Goal: Information Seeking & Learning: Learn about a topic

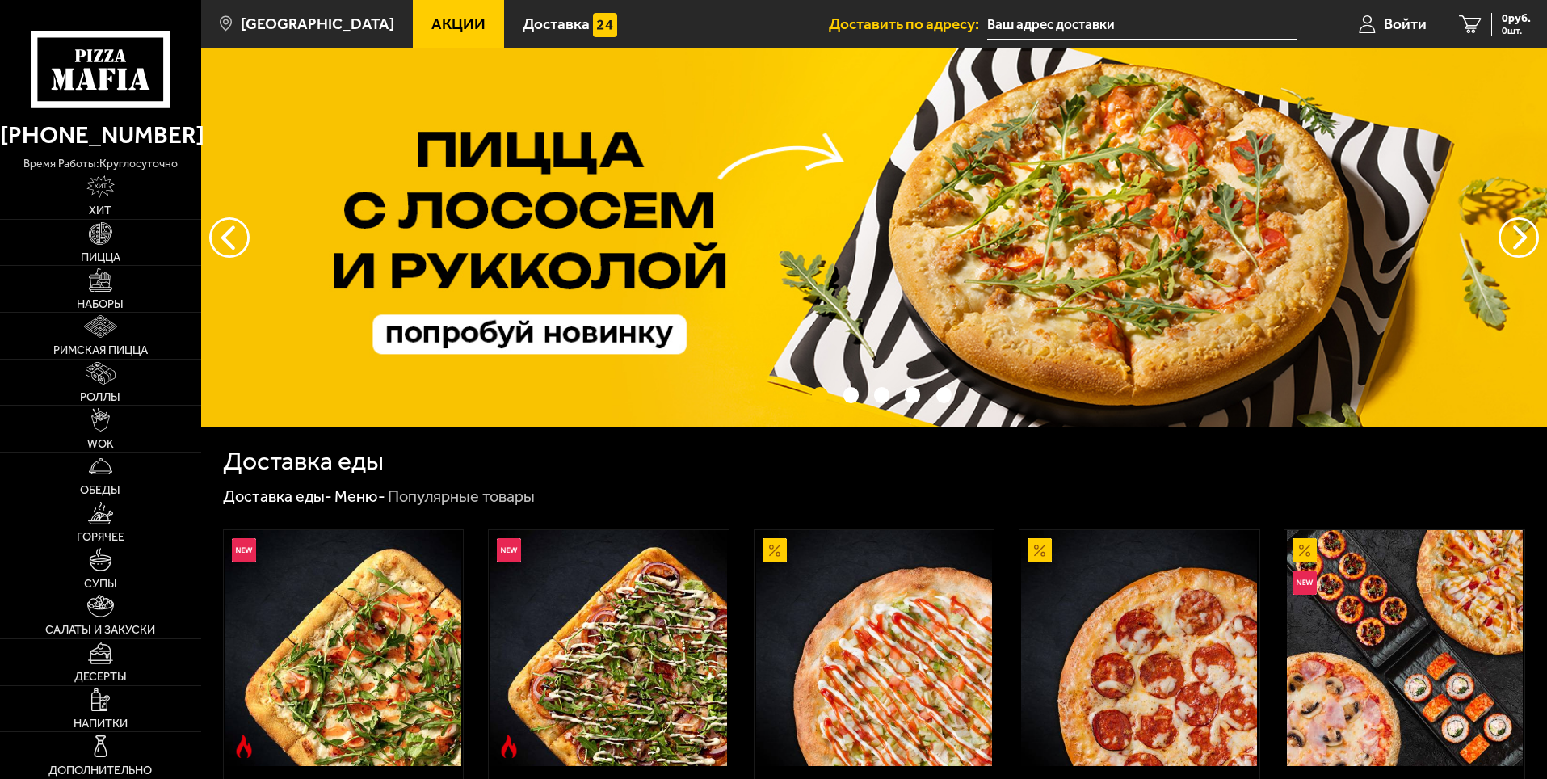
click at [431, 16] on span "Акции" at bounding box center [458, 23] width 54 height 15
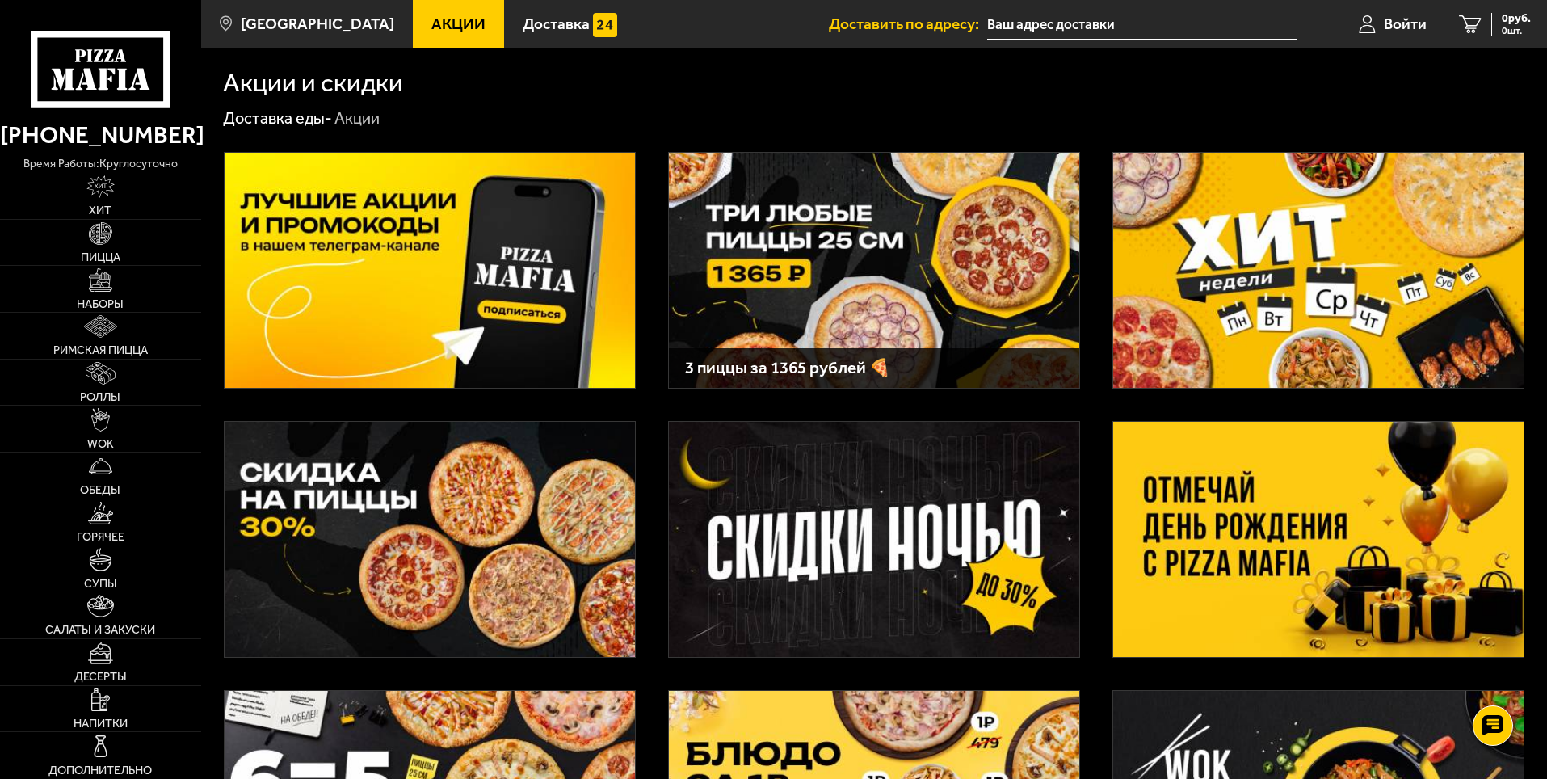
scroll to position [81, 0]
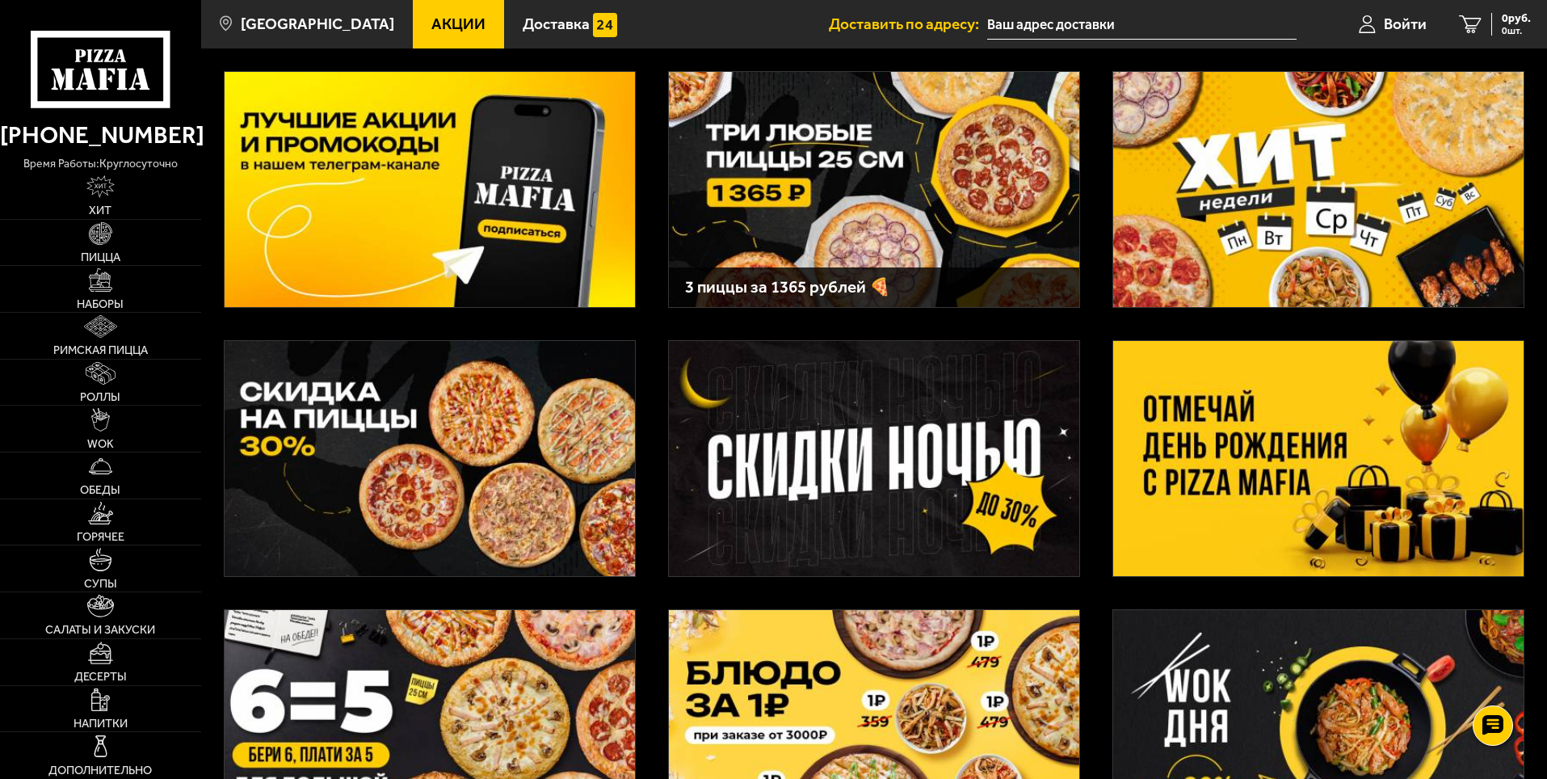
click at [1361, 208] on img at bounding box center [1318, 189] width 410 height 235
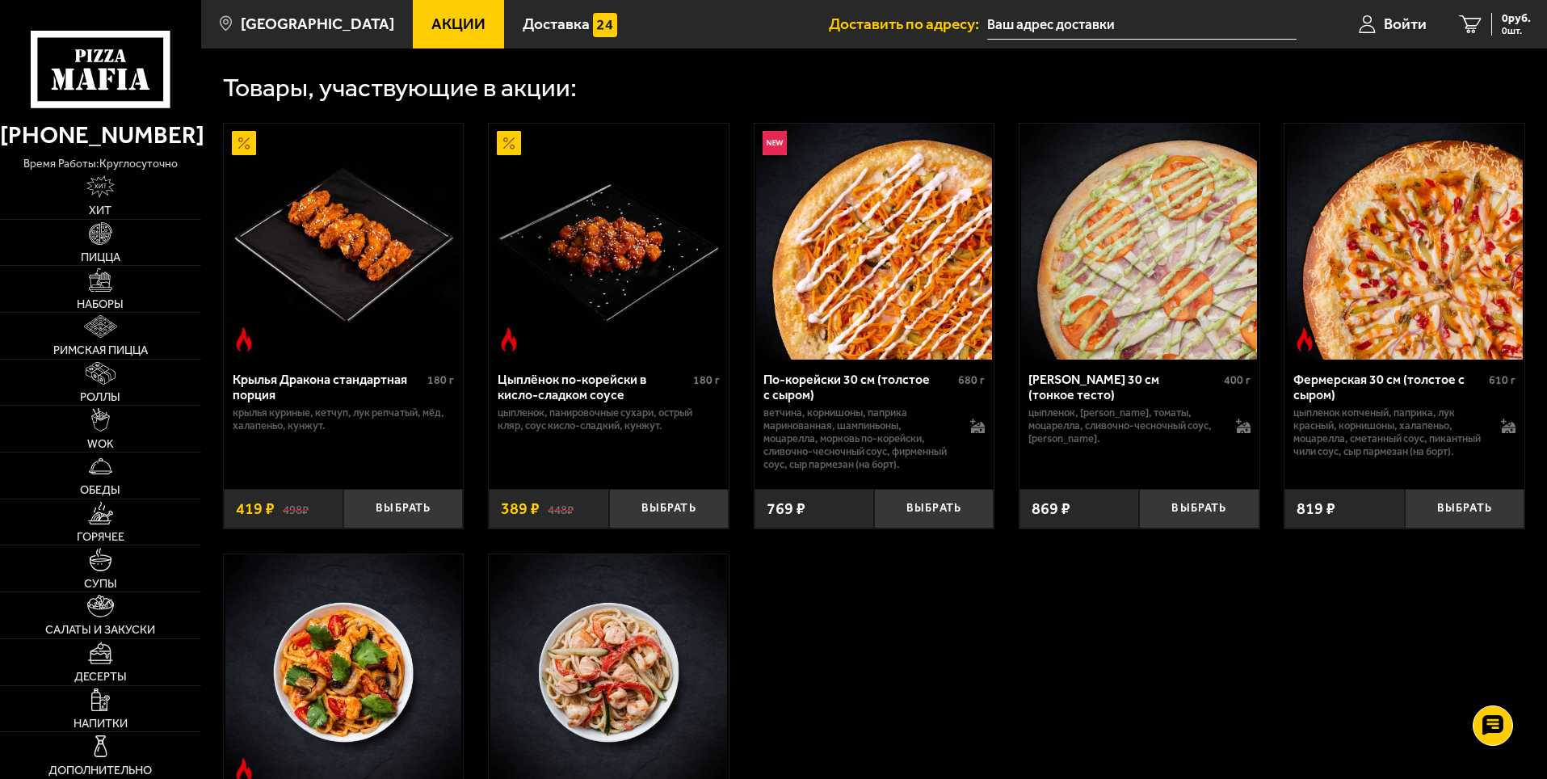
scroll to position [646, 0]
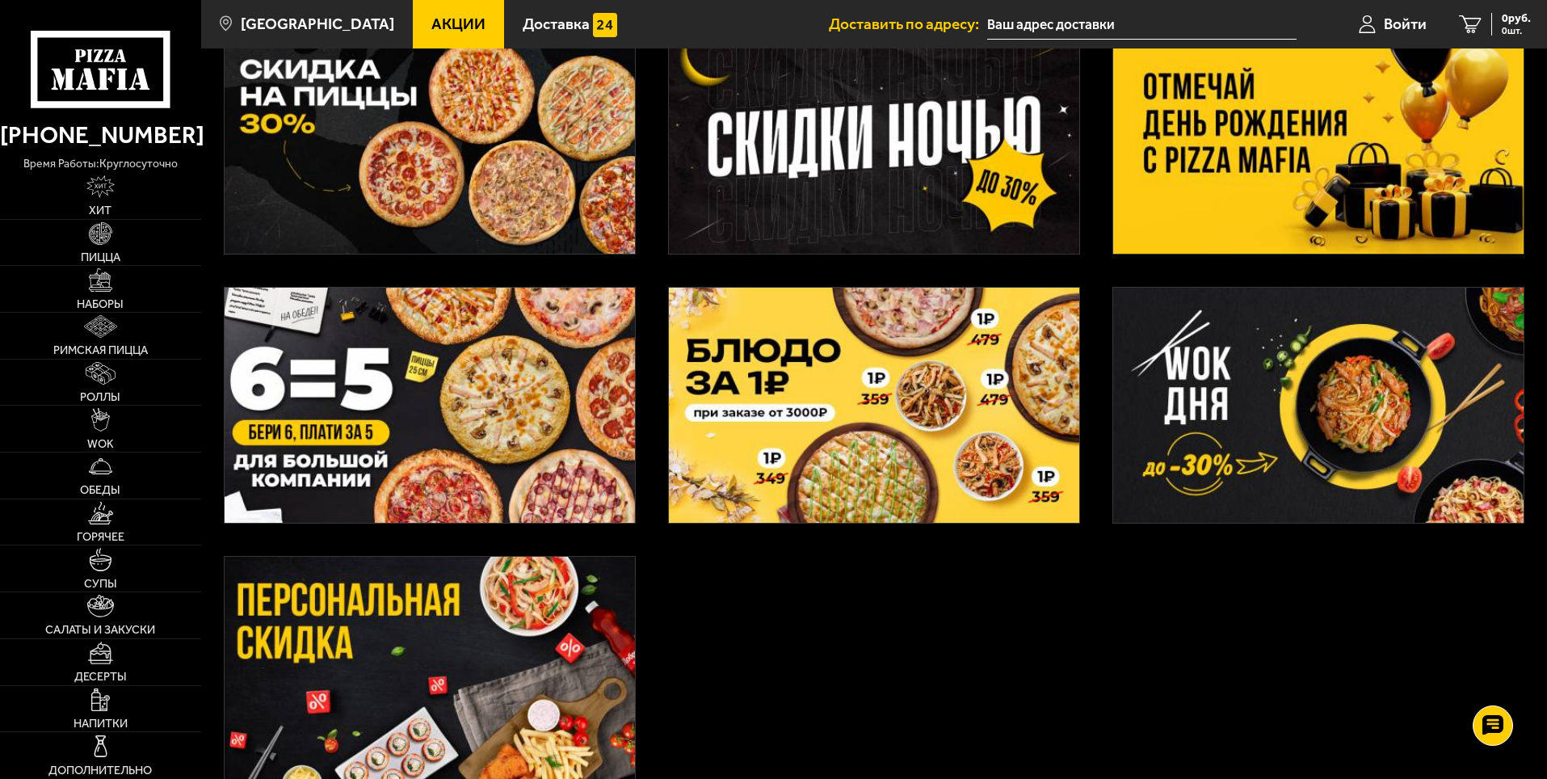
scroll to position [404, 0]
click at [1320, 413] on img at bounding box center [1318, 404] width 410 height 235
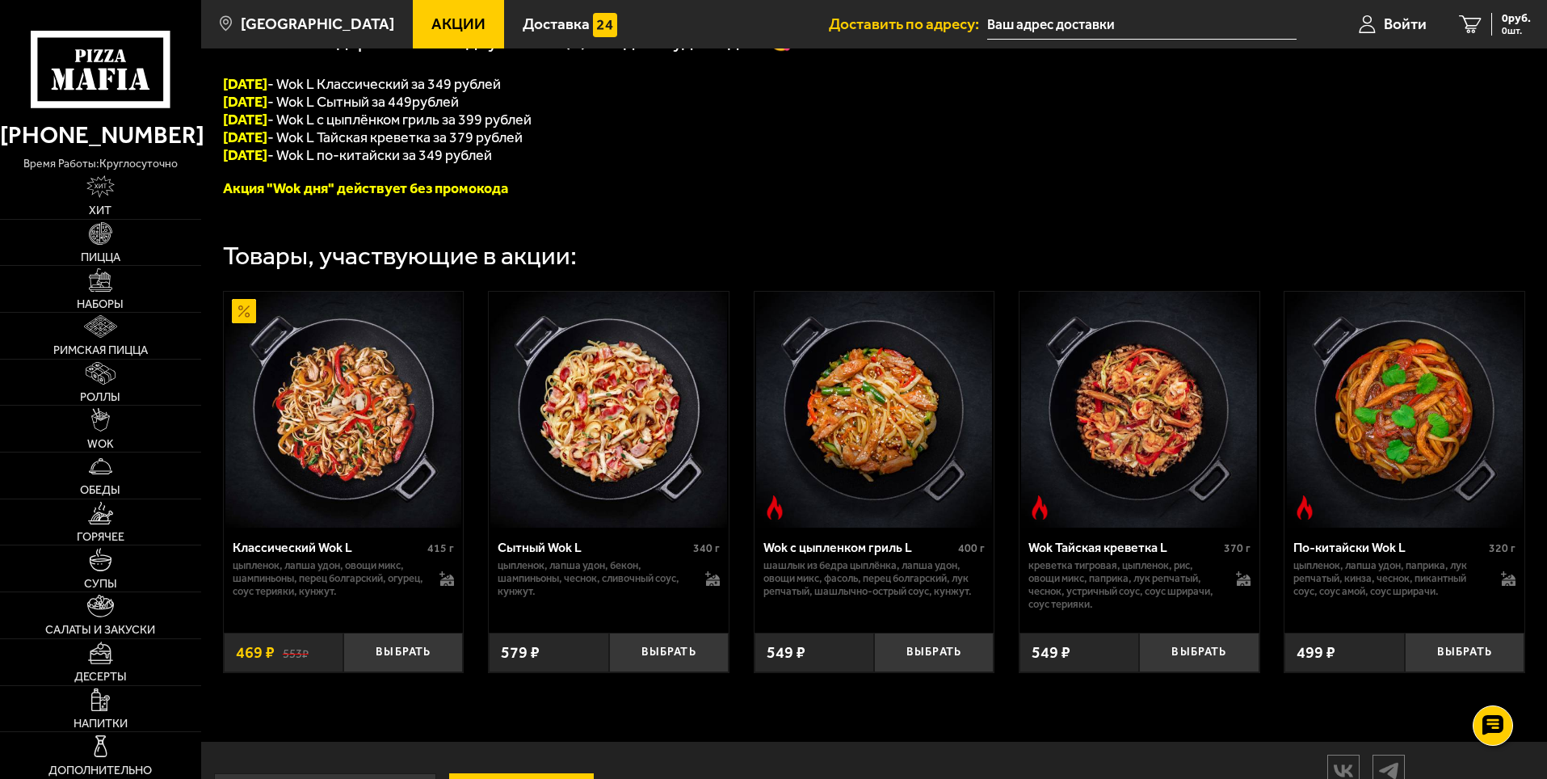
scroll to position [404, 0]
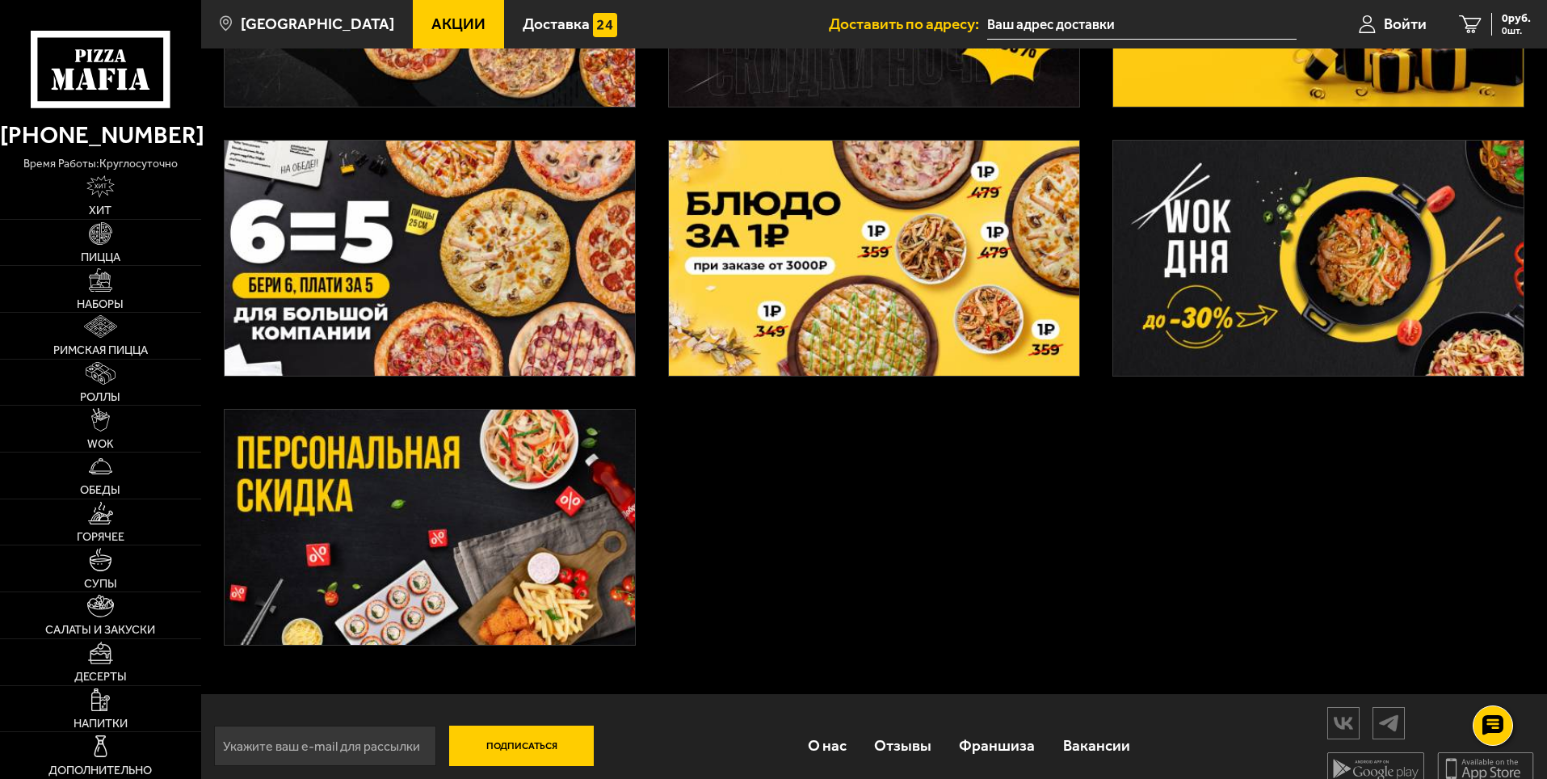
scroll to position [573, 0]
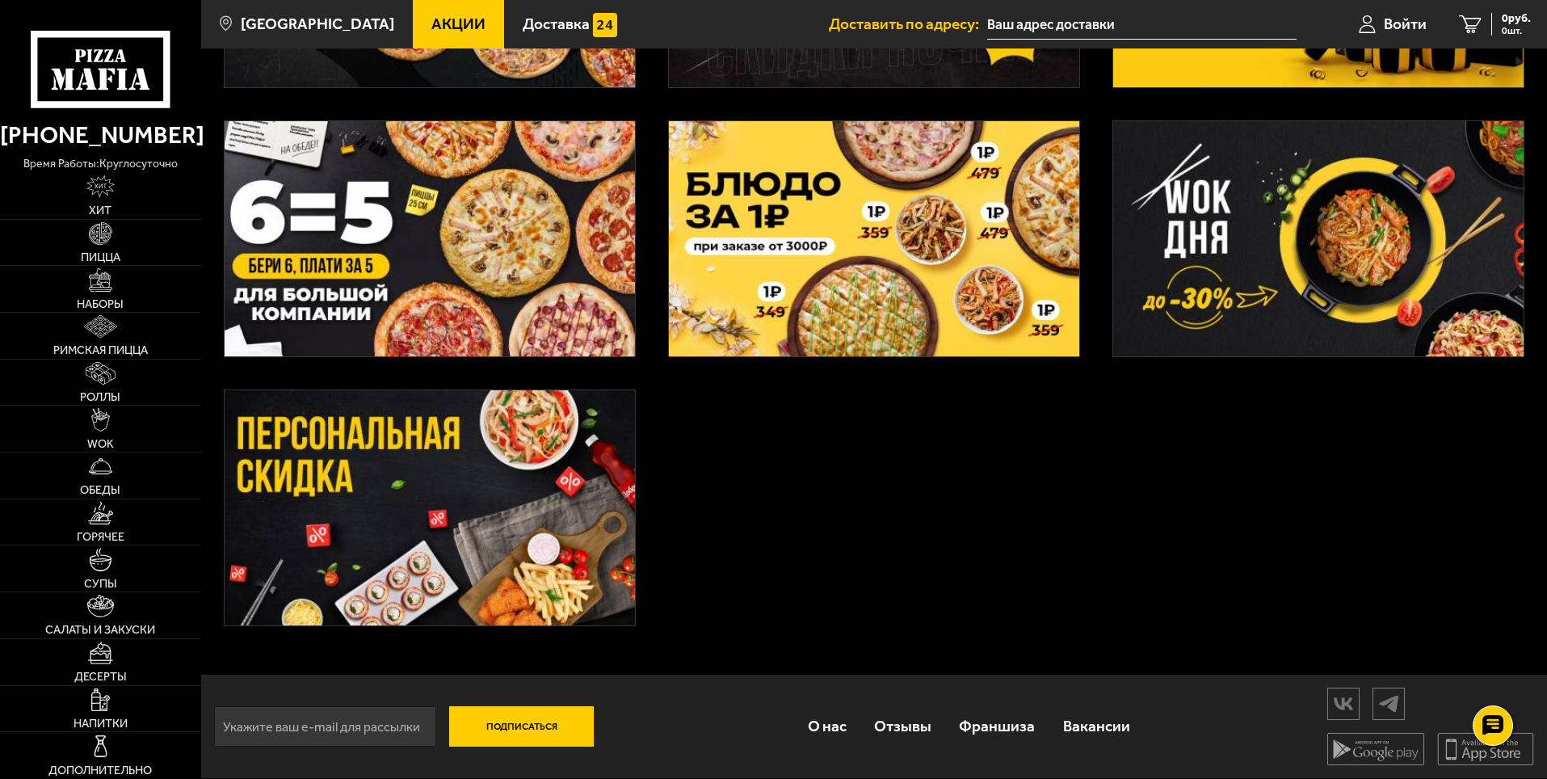
click at [482, 491] on img at bounding box center [430, 507] width 410 height 235
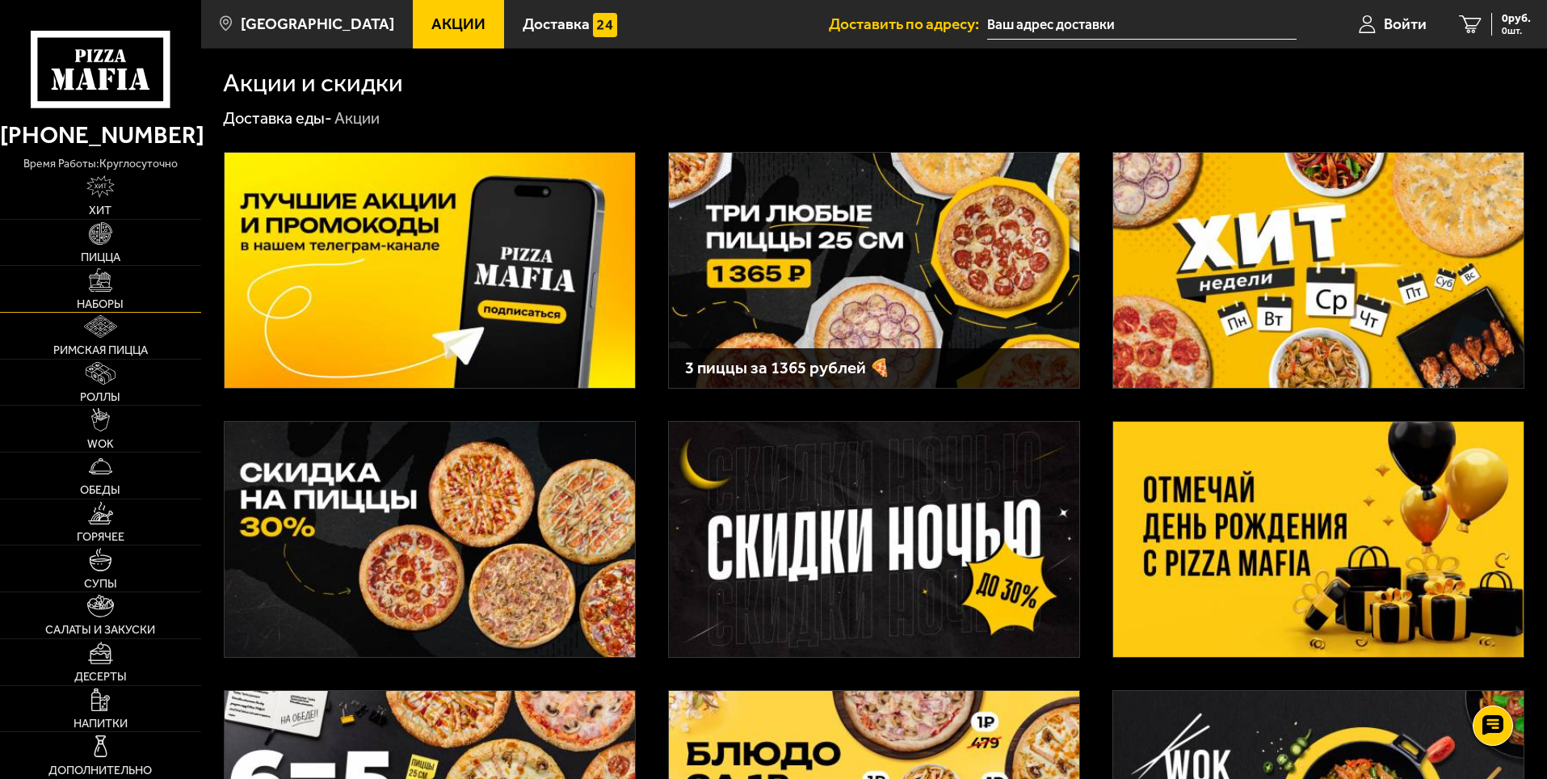
click at [109, 299] on span "Наборы" at bounding box center [100, 303] width 47 height 11
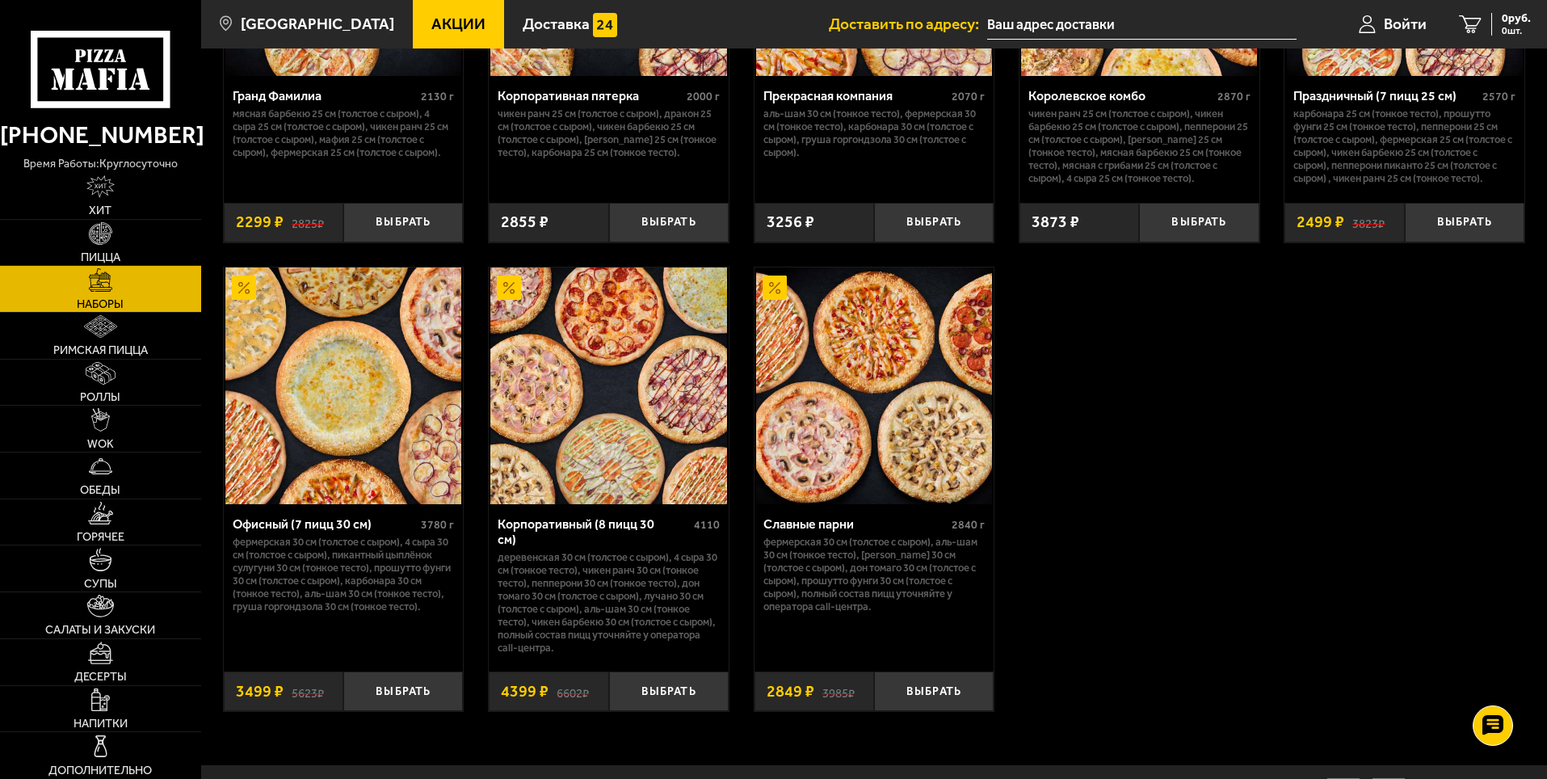
scroll to position [2376, 0]
